Goal: Book appointment/travel/reservation

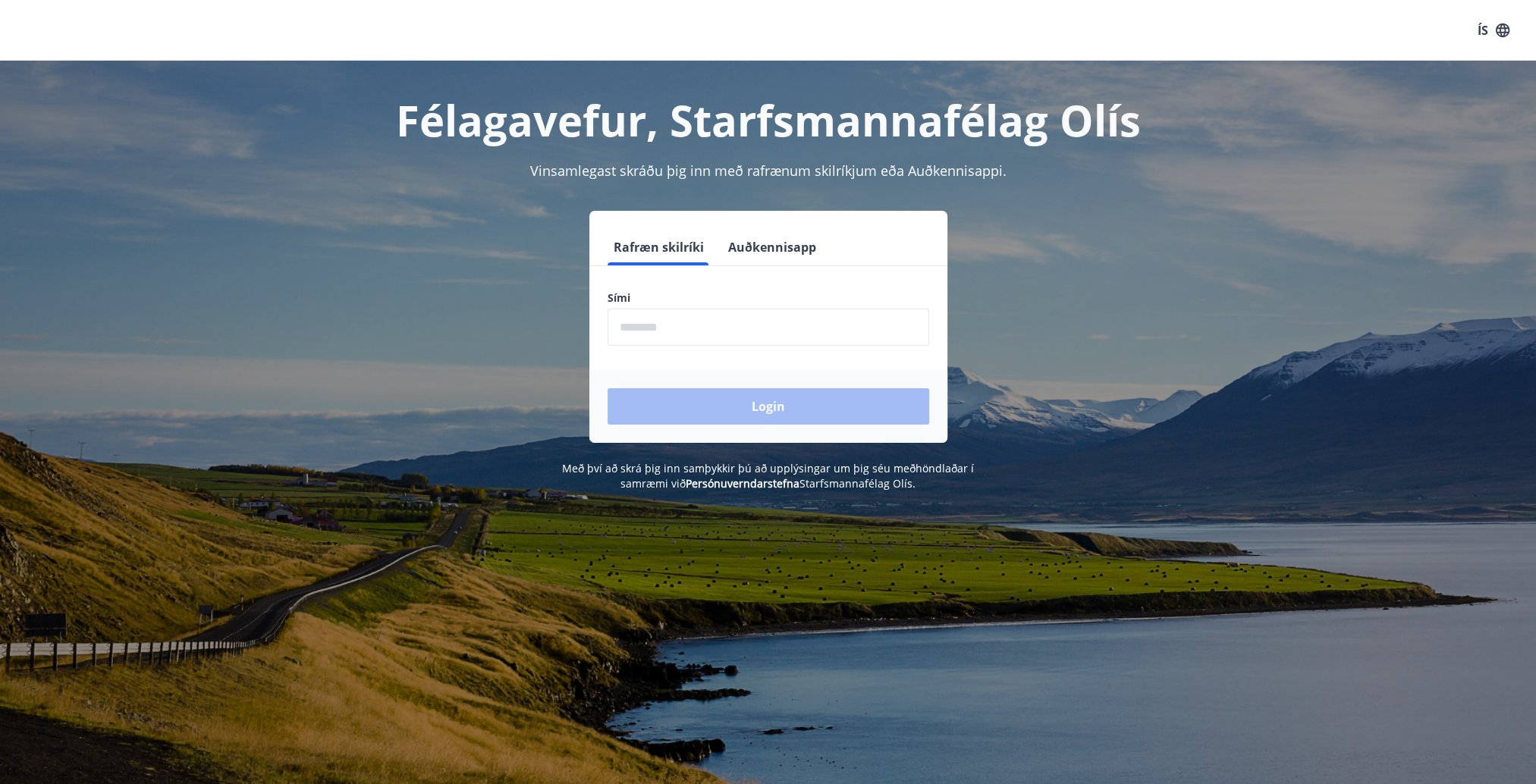
click at [701, 329] on input "phone" at bounding box center [768, 327] width 321 height 37
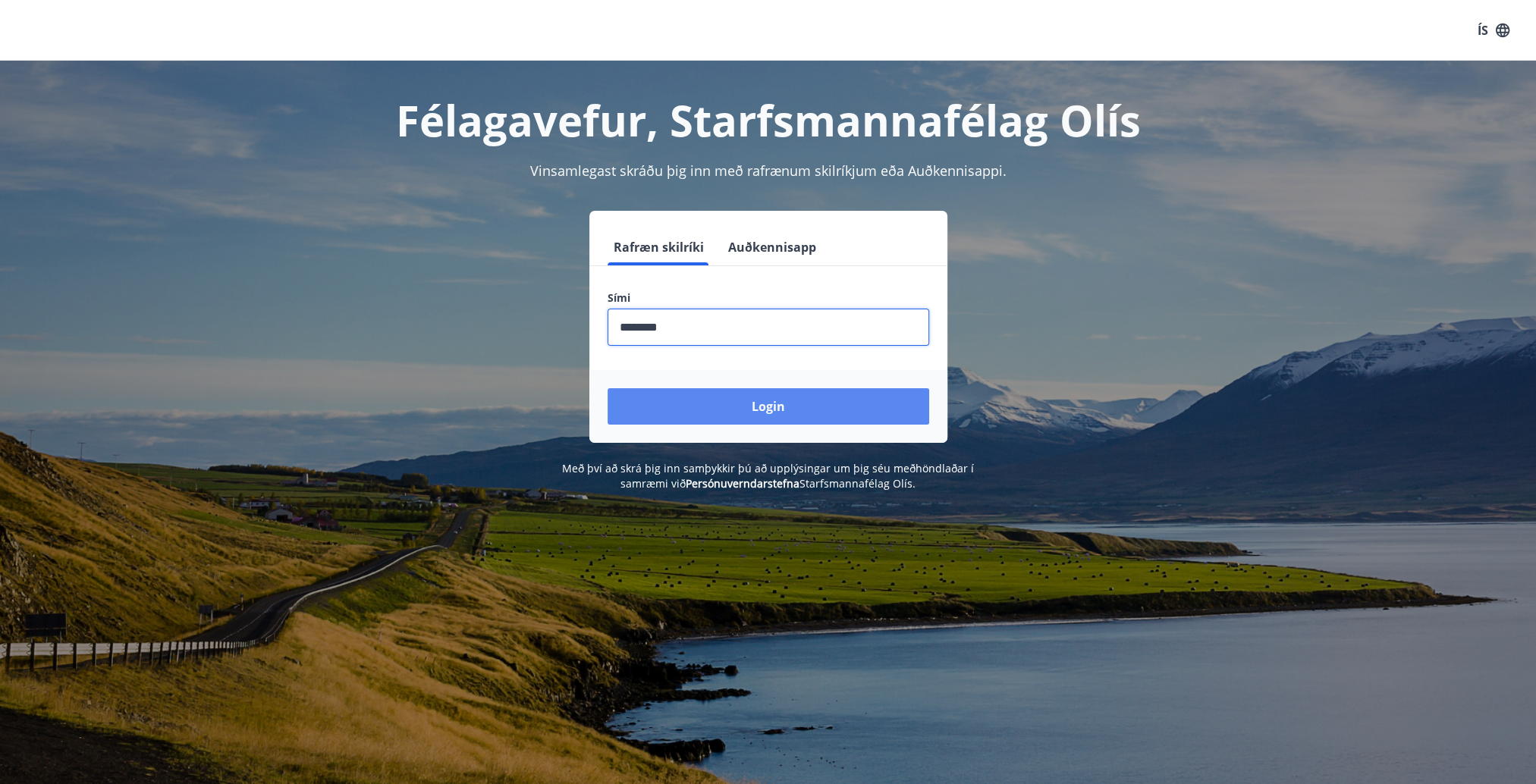
type input "********"
click at [713, 393] on button "Login" at bounding box center [768, 406] width 321 height 36
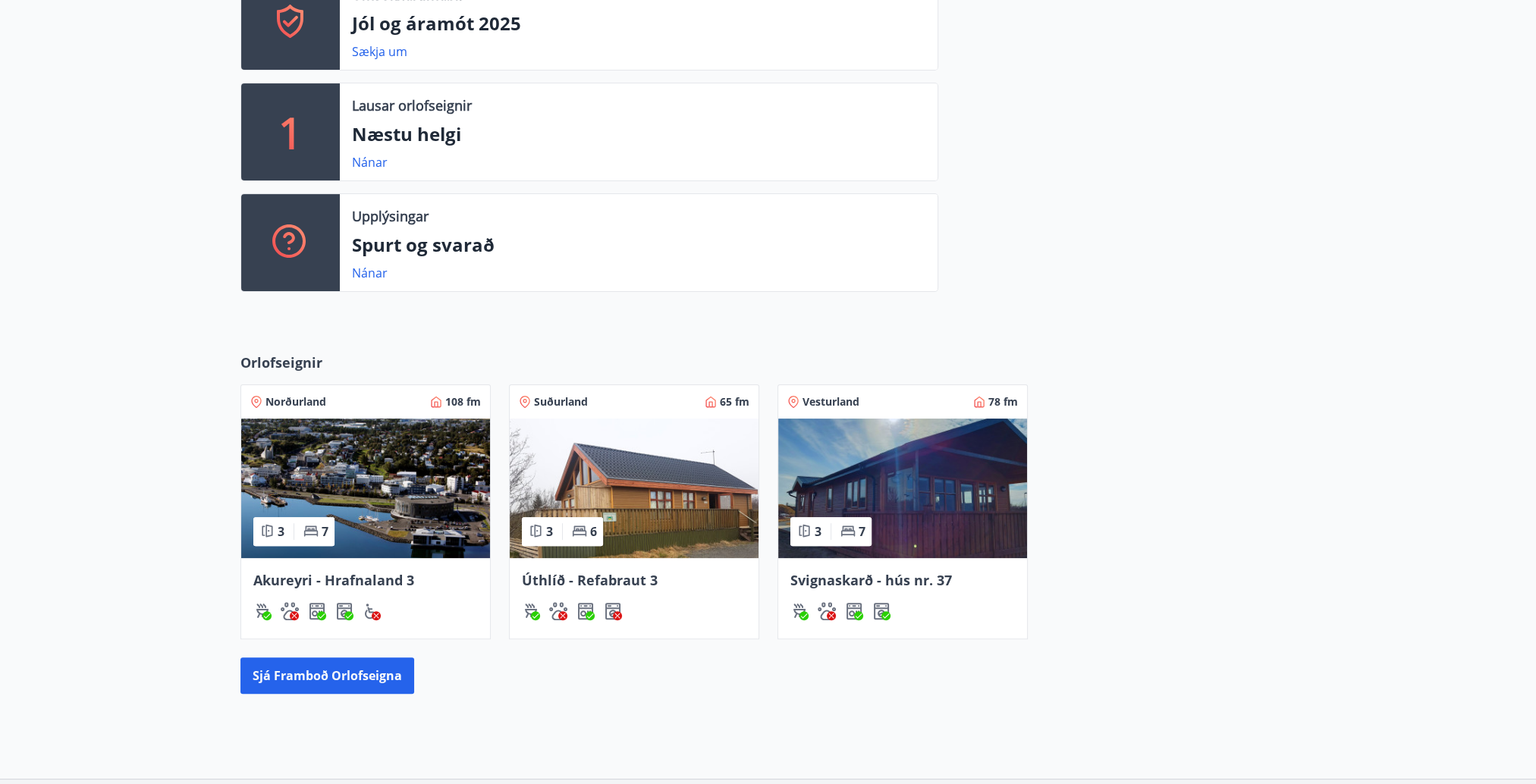
scroll to position [455, 0]
click at [661, 473] on img at bounding box center [634, 488] width 248 height 139
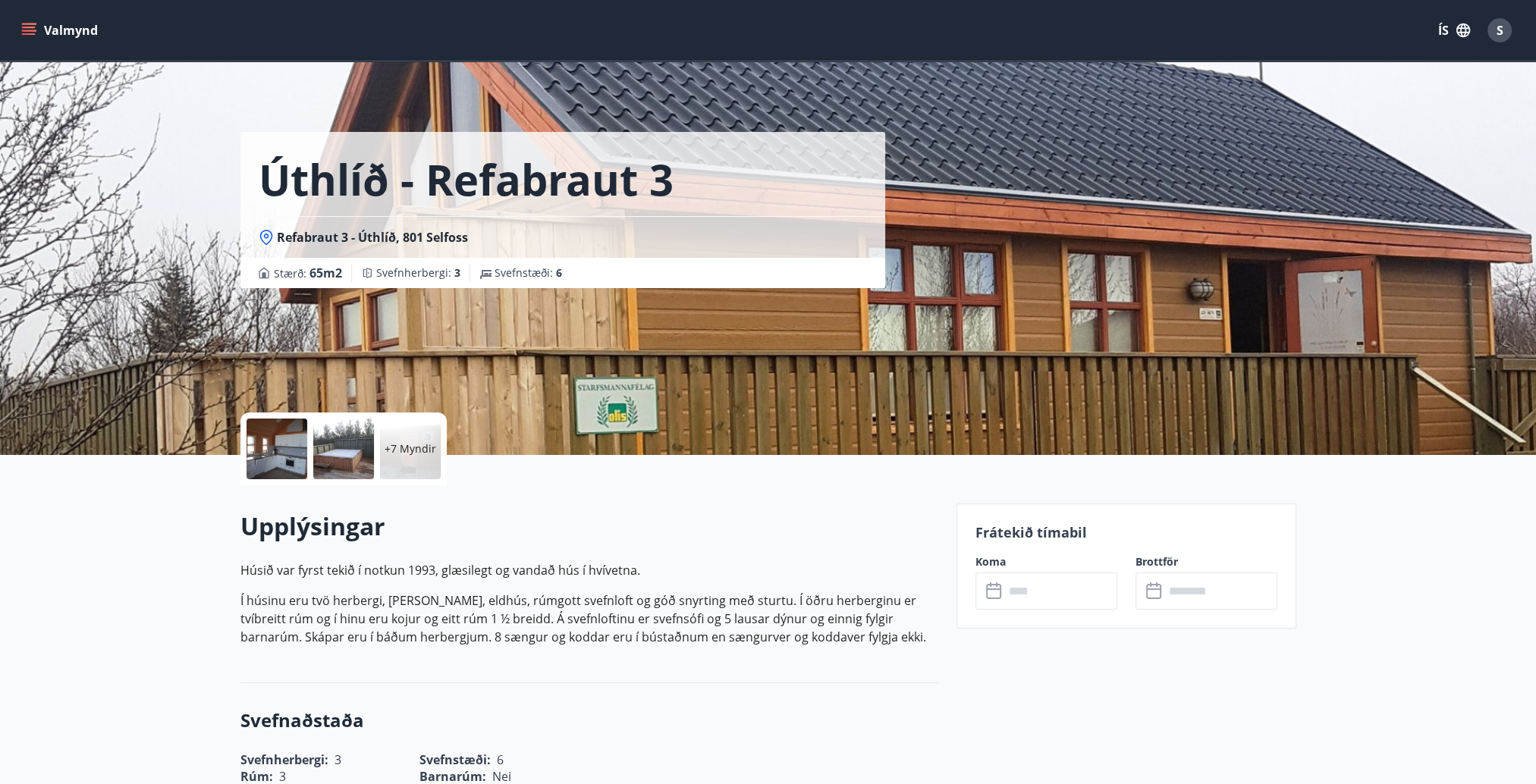
click at [288, 433] on div at bounding box center [277, 449] width 61 height 61
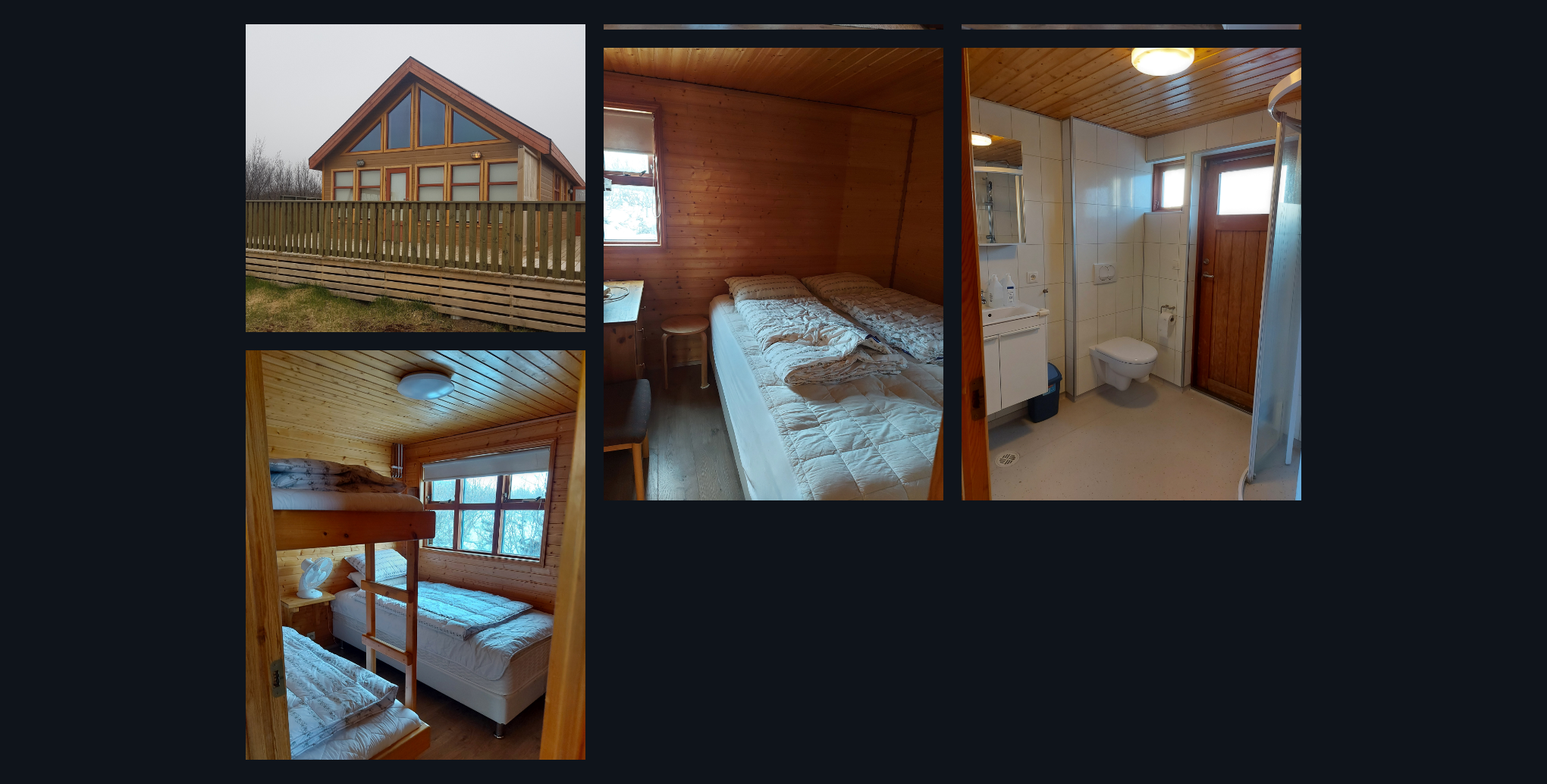
scroll to position [844, 0]
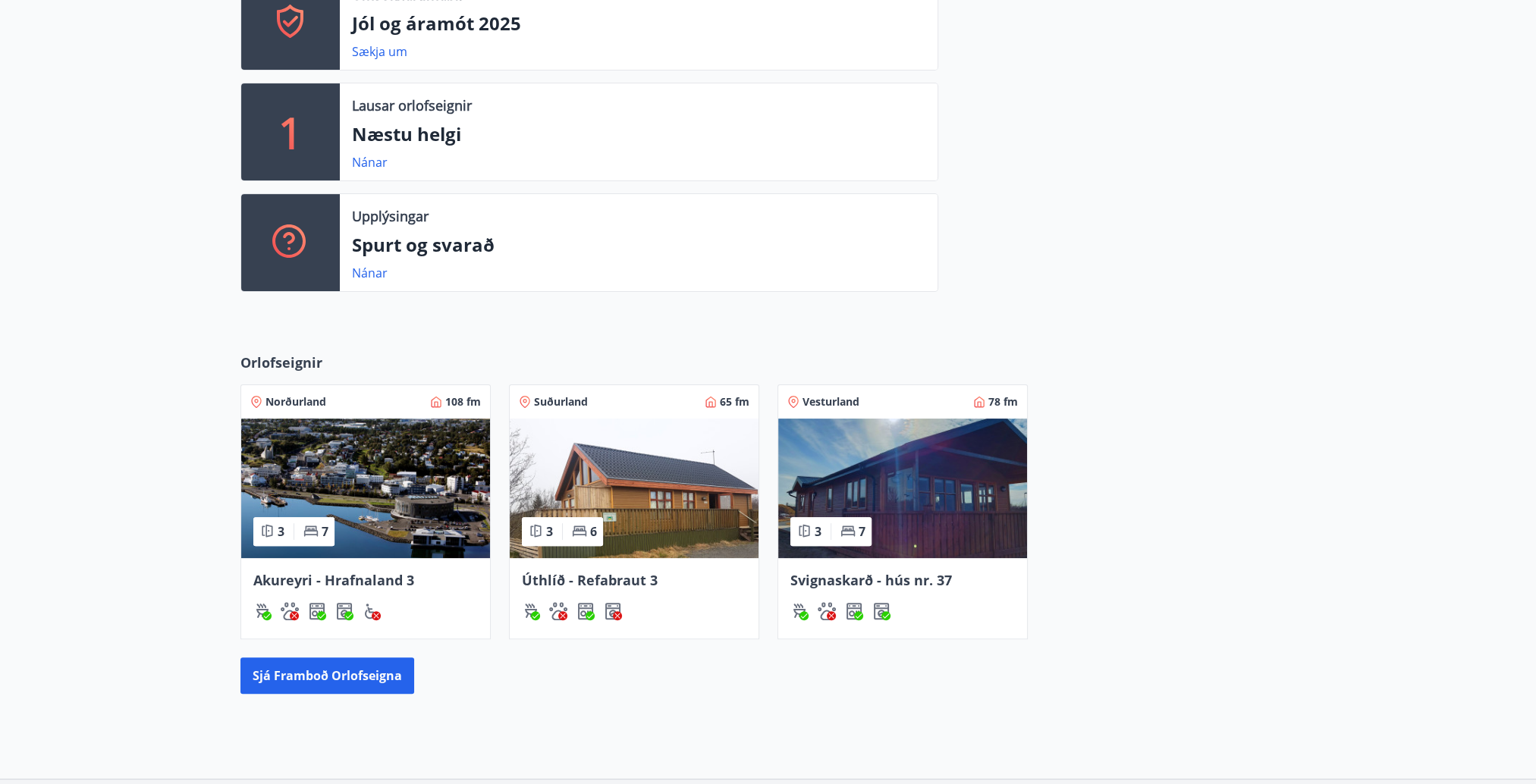
scroll to position [467, 0]
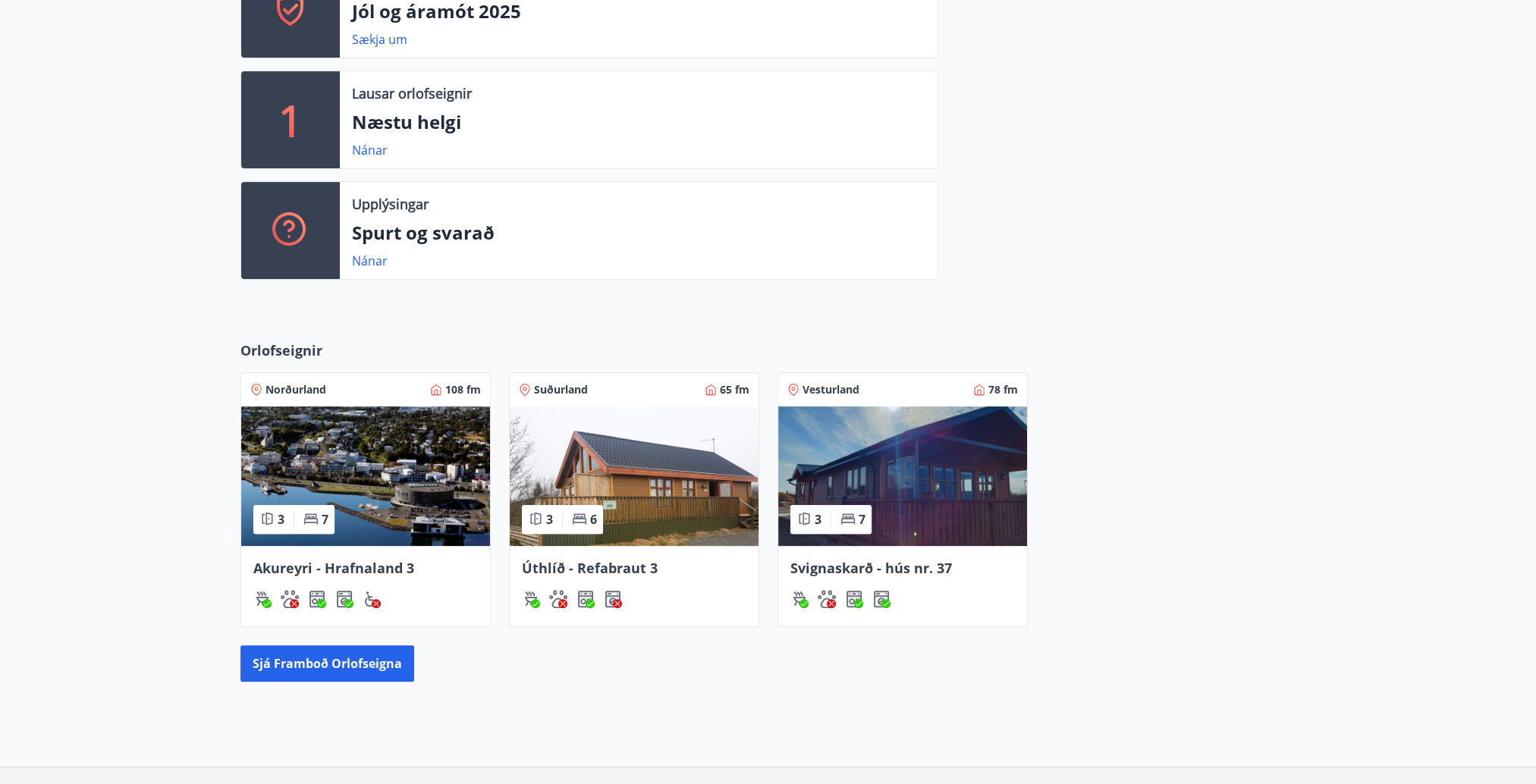
click at [962, 469] on img at bounding box center [902, 476] width 248 height 139
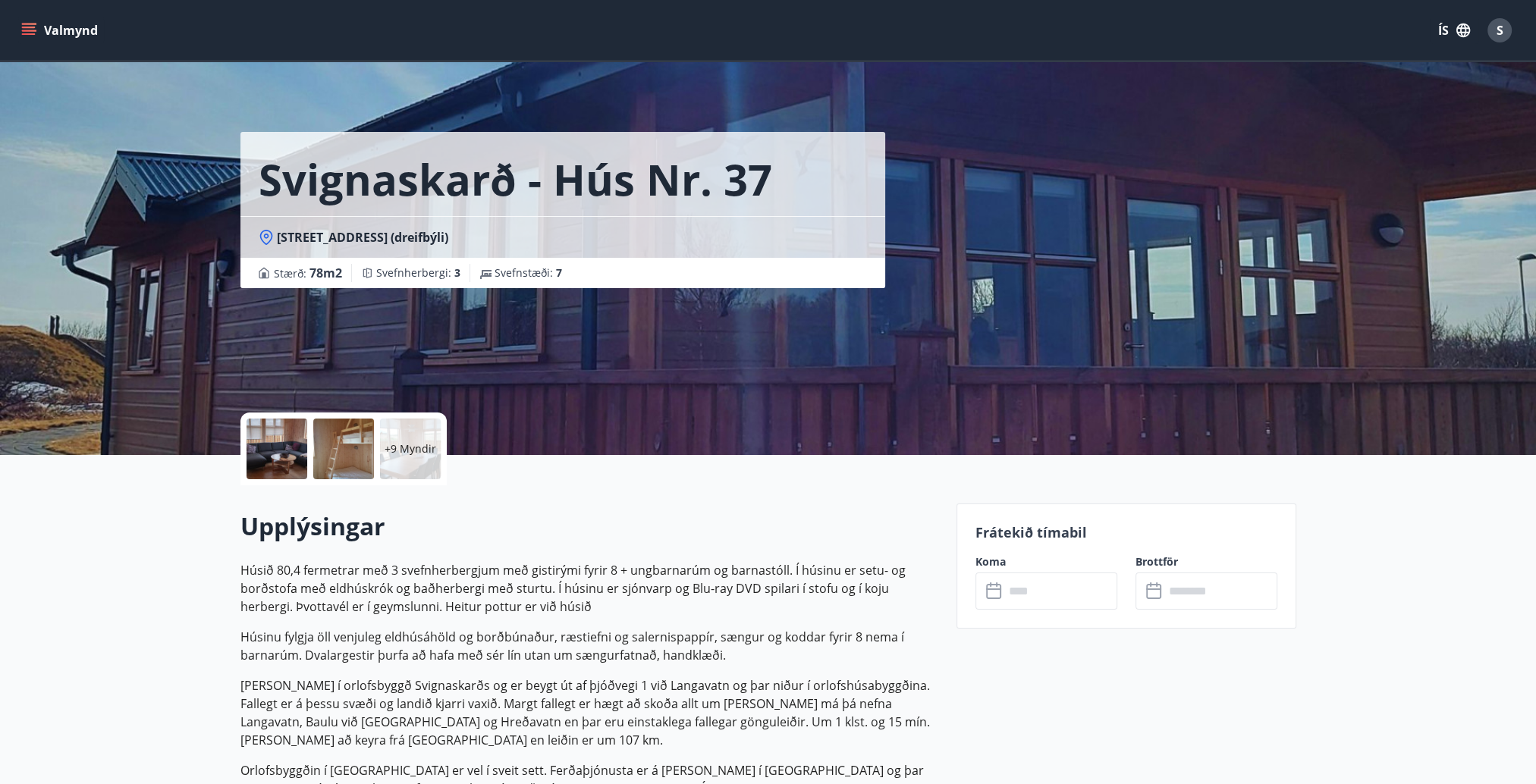
click at [302, 452] on div at bounding box center [277, 449] width 61 height 61
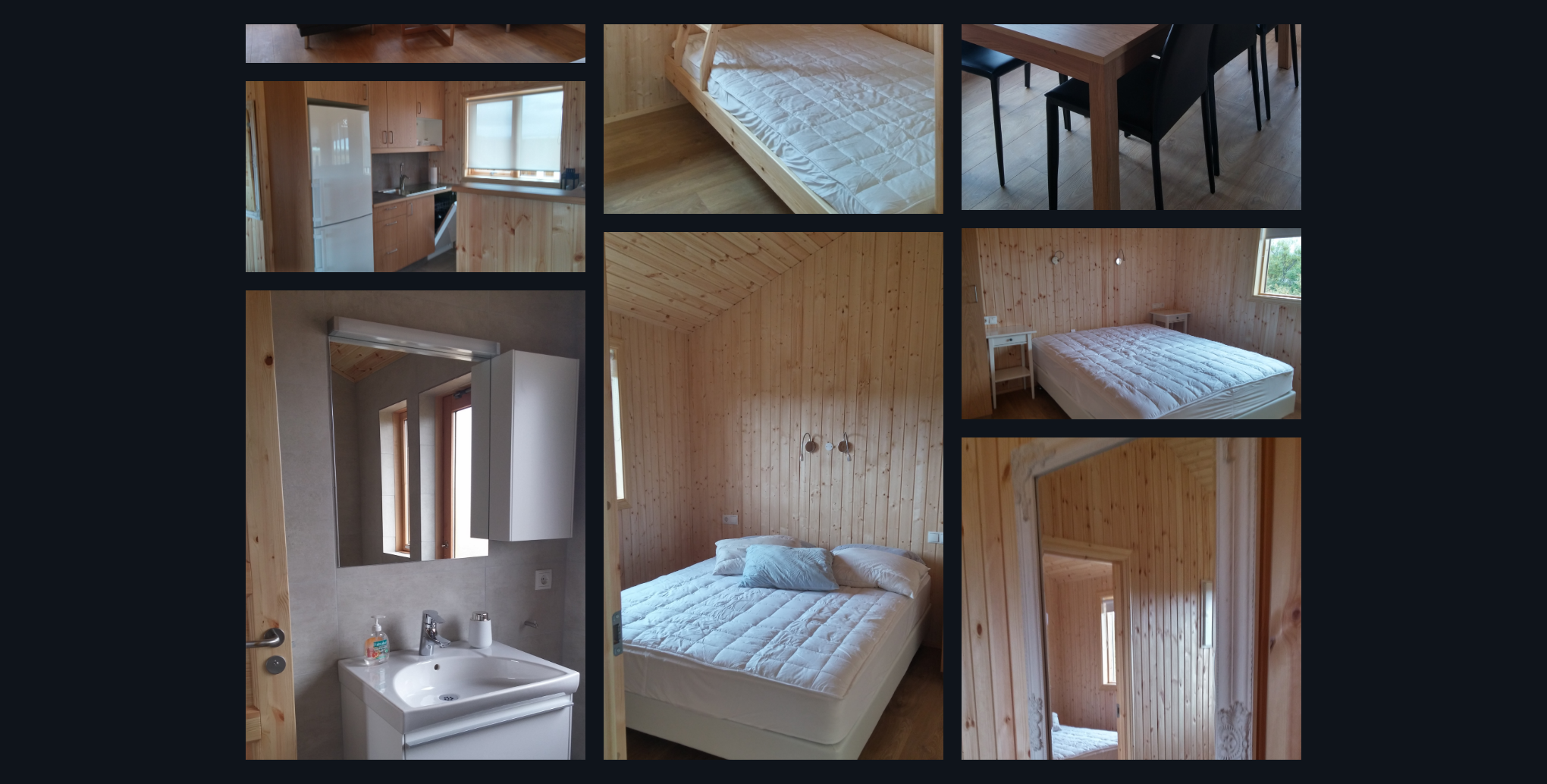
scroll to position [834, 0]
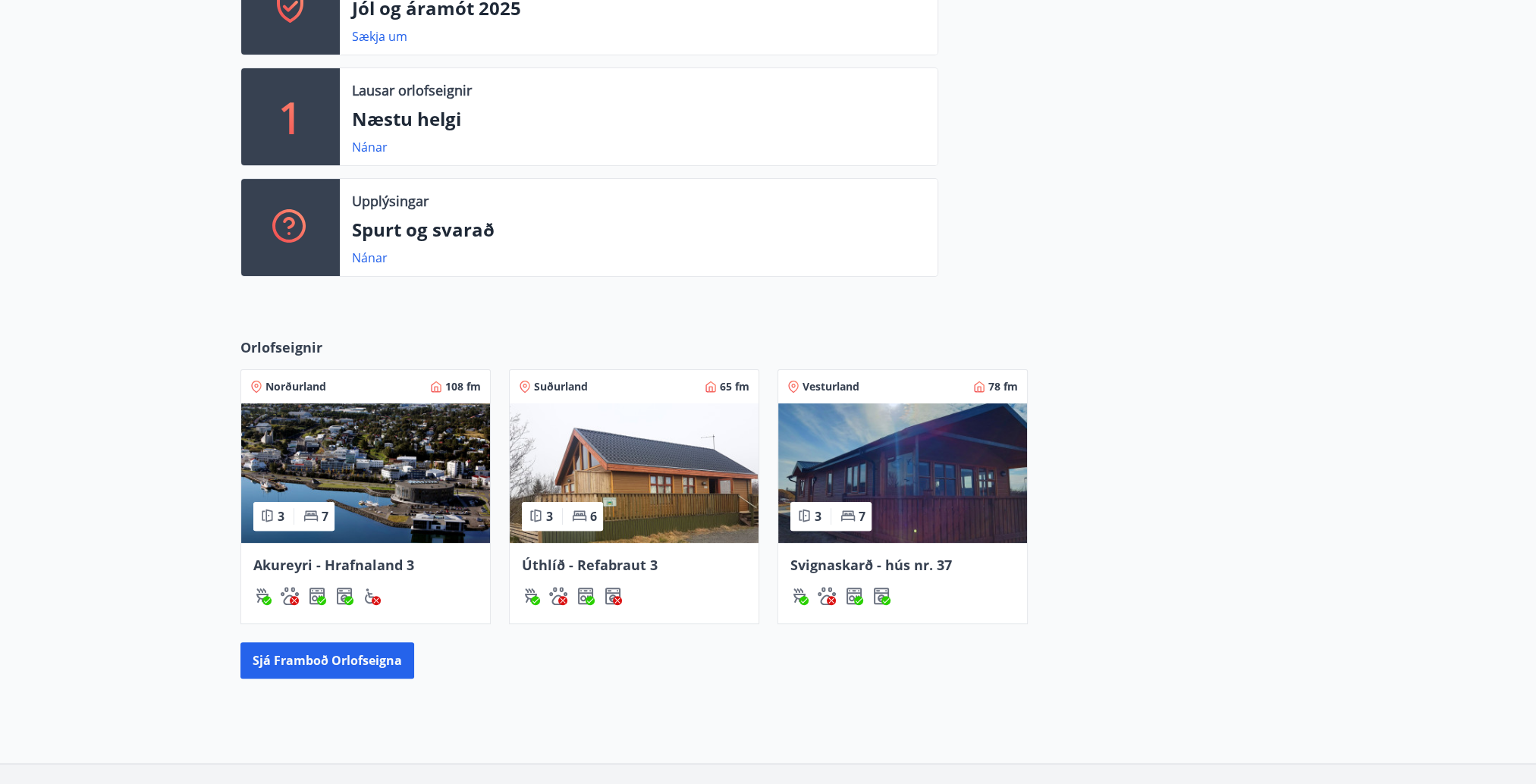
scroll to position [479, 0]
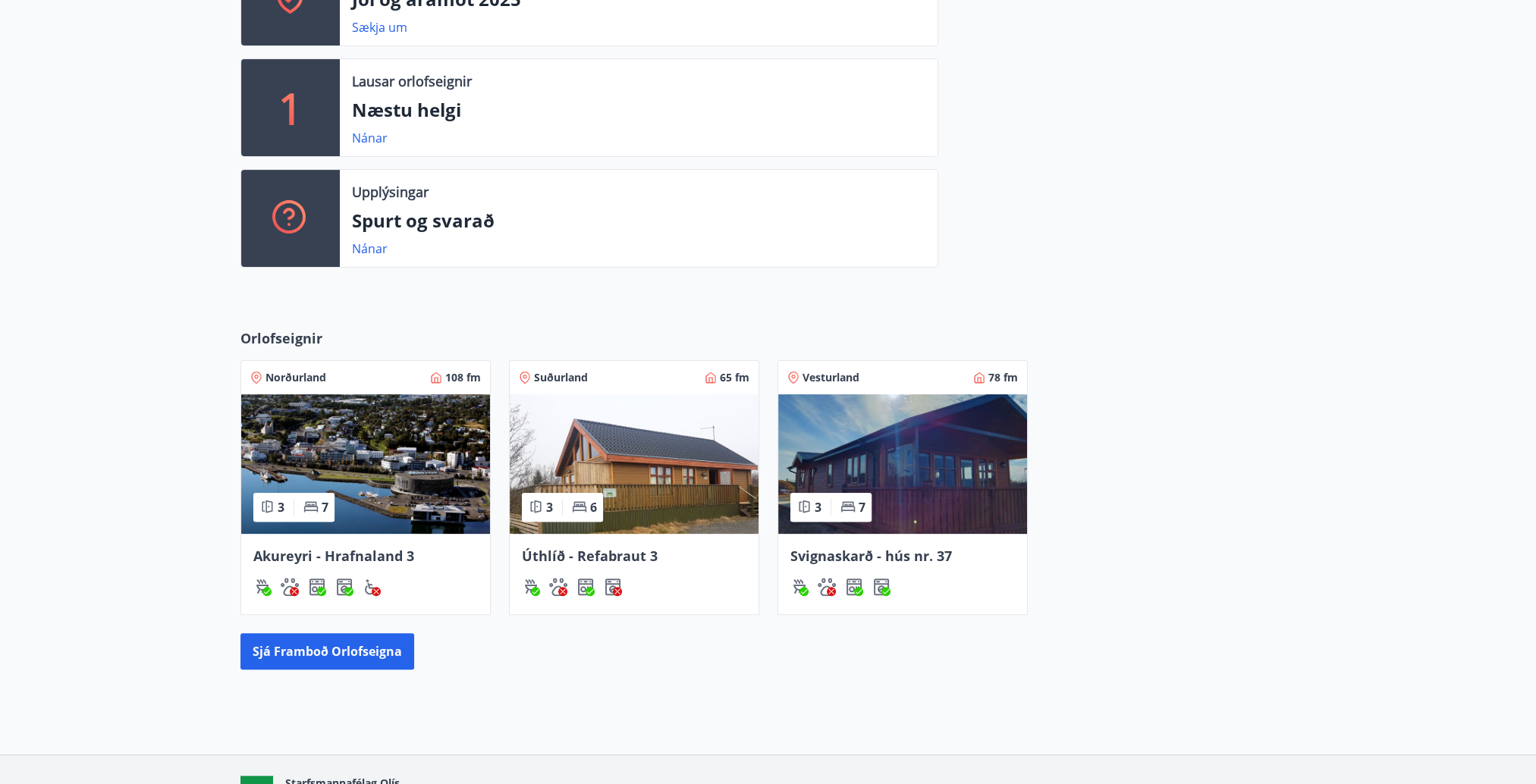
click at [973, 458] on img at bounding box center [902, 464] width 248 height 139
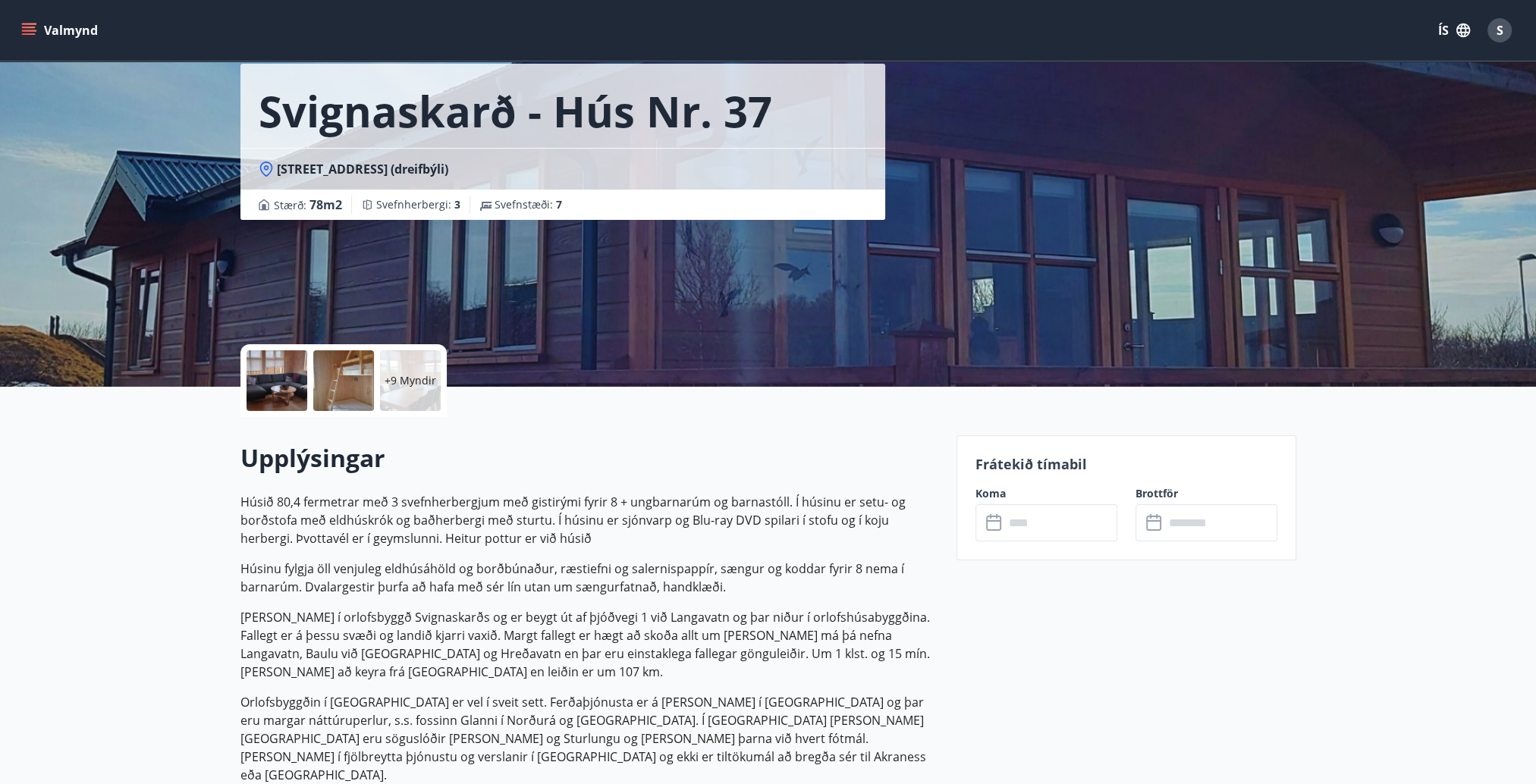
scroll to position [151, 0]
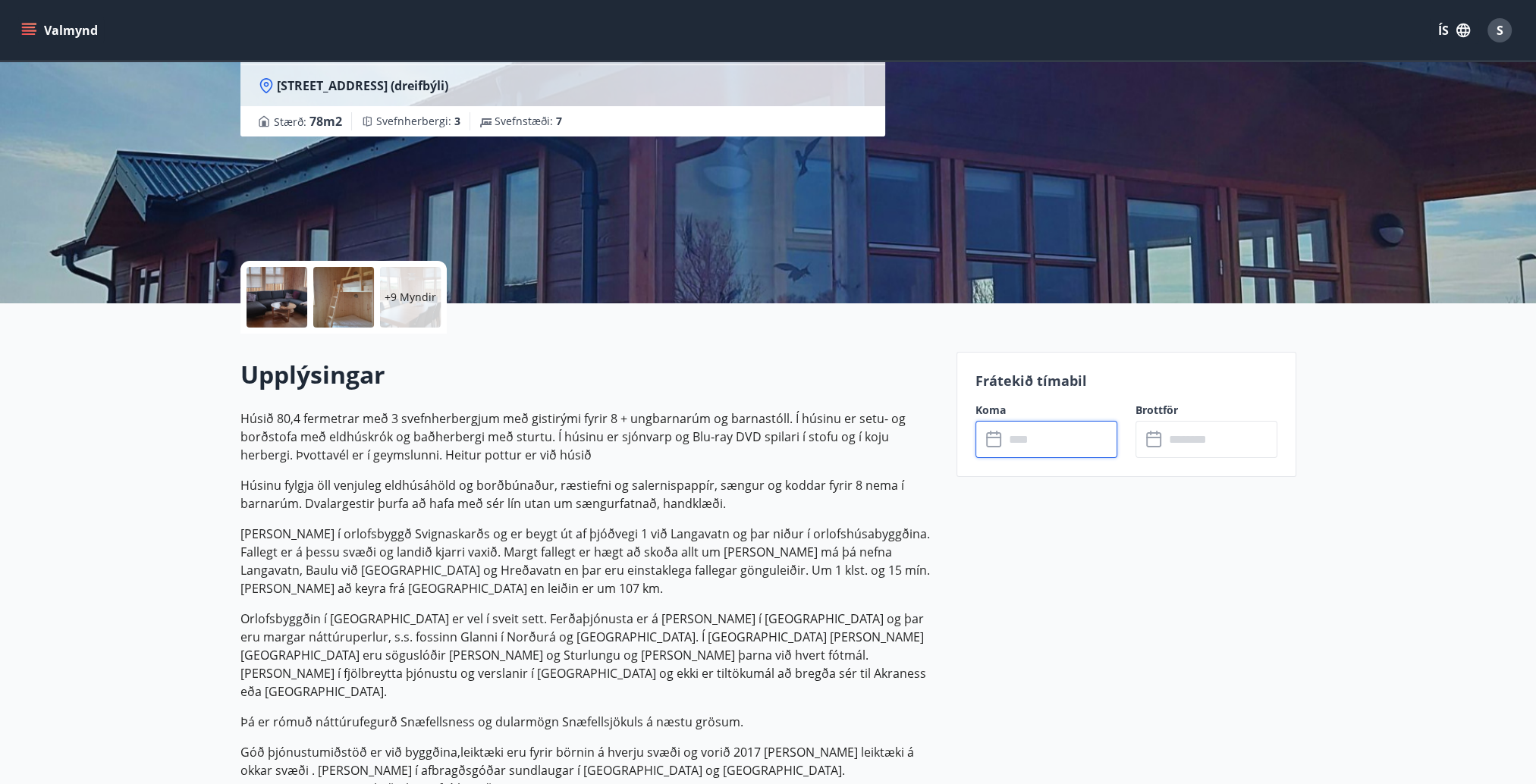
click at [1044, 429] on input "text" at bounding box center [1060, 440] width 113 height 37
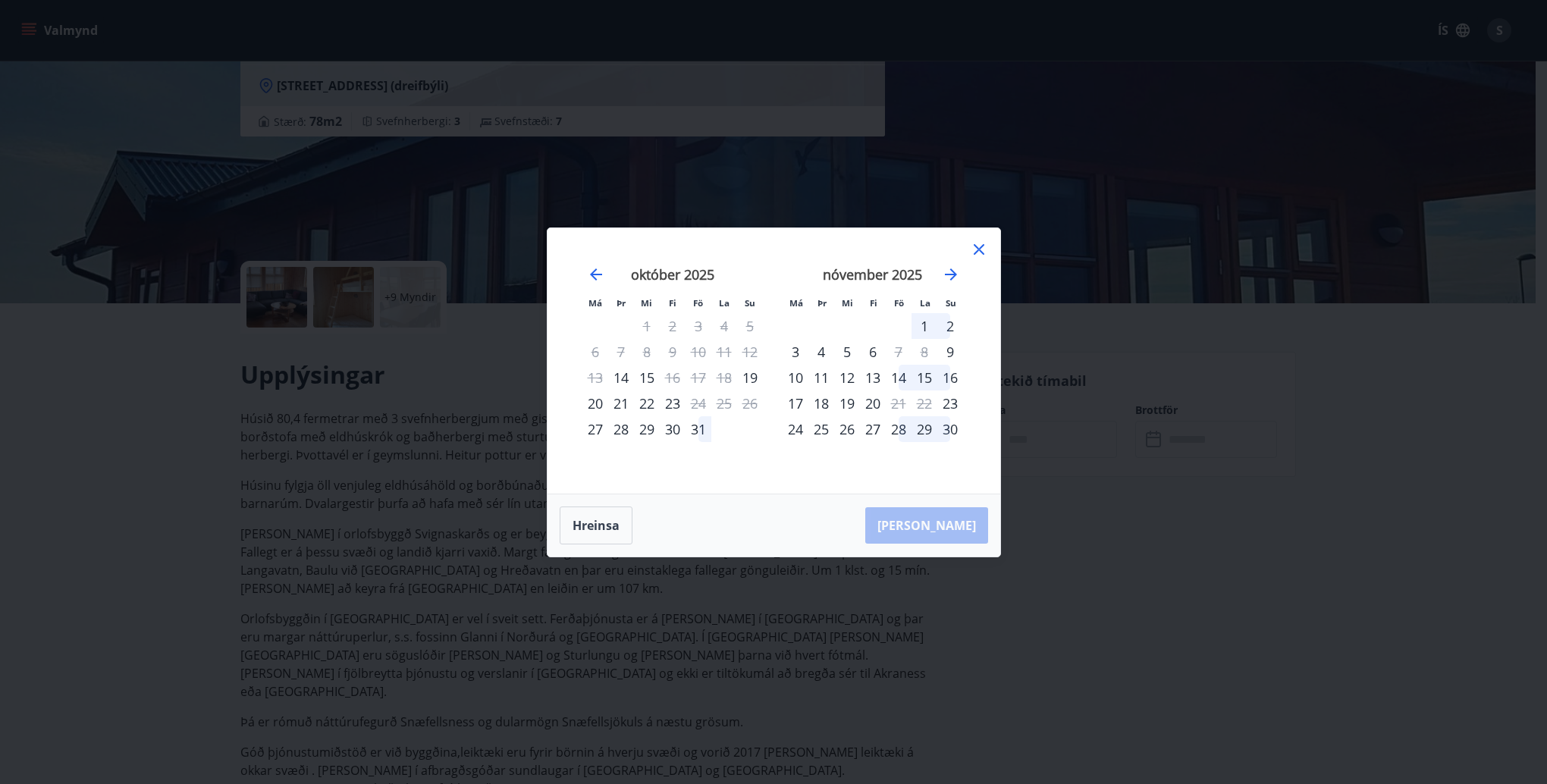
click at [979, 247] on icon at bounding box center [979, 249] width 18 height 18
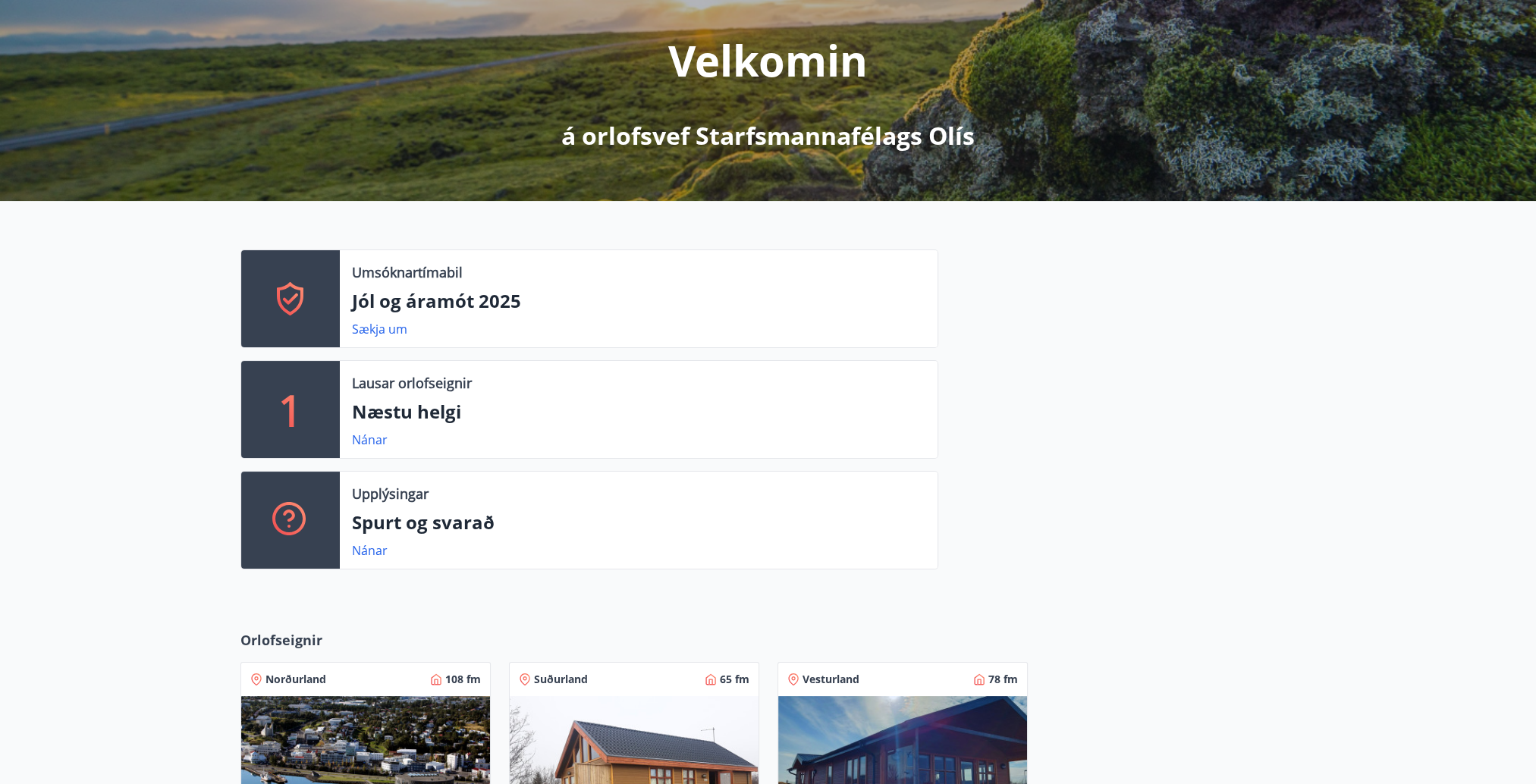
scroll to position [113, 0]
